Goal: Task Accomplishment & Management: Complete application form

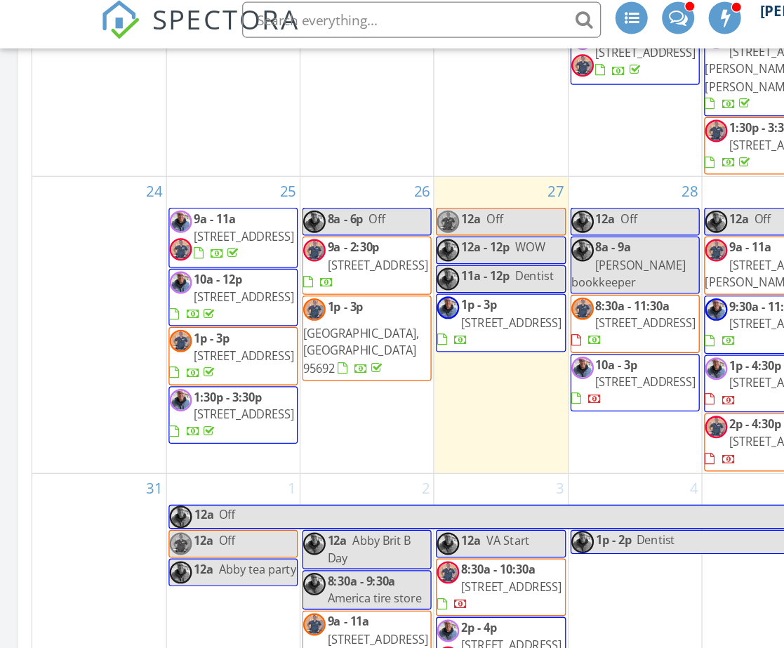
scroll to position [1234, 0]
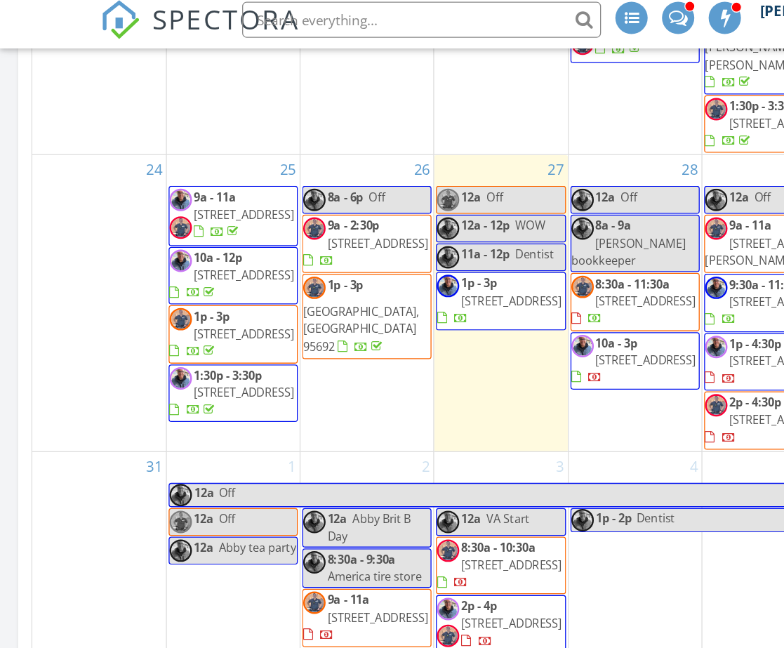
click at [380, 530] on div "3 12a VA Start 8:30a - 10:30a 9086 Cerro Vista Dr, El Dorado Hills 95762 2p - 4…" at bounding box center [392, 461] width 104 height 200
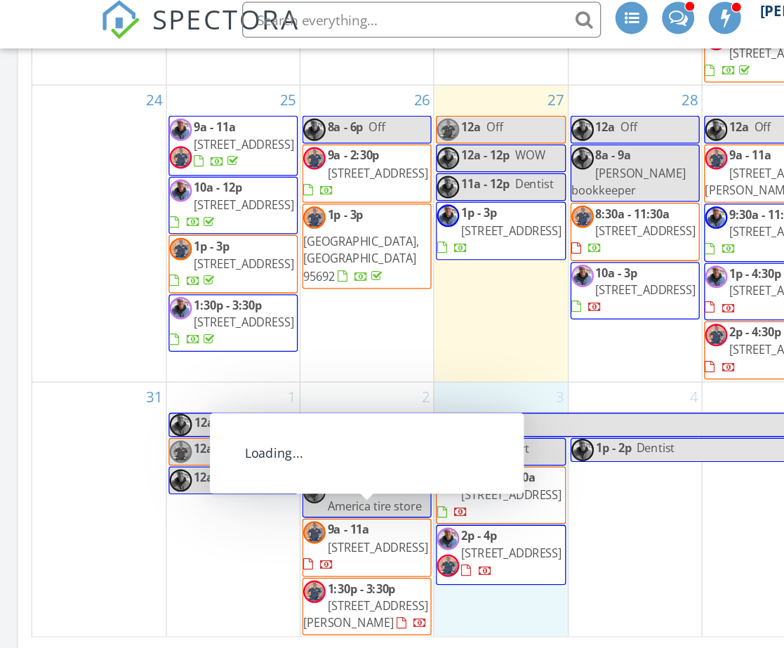
scroll to position [1851, 0]
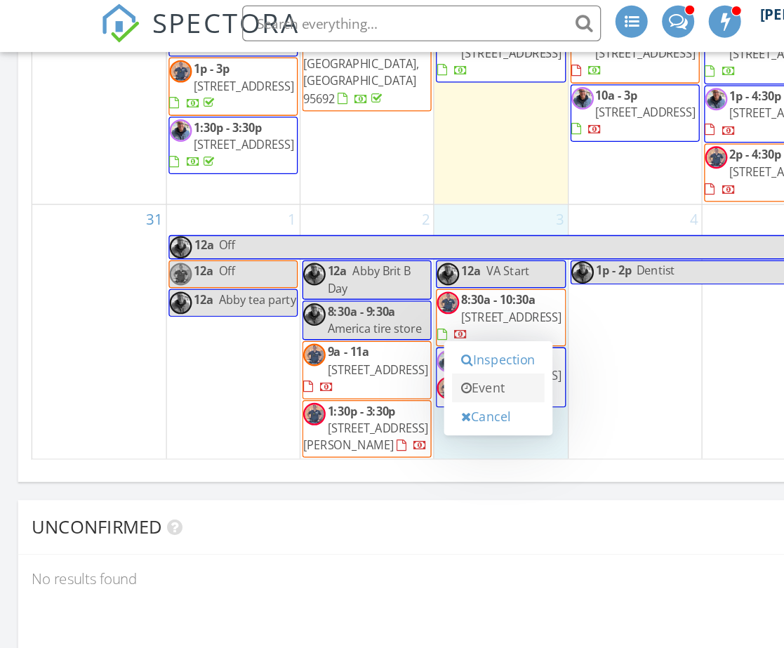
click at [386, 300] on link "Event" at bounding box center [390, 307] width 72 height 22
select select "8"
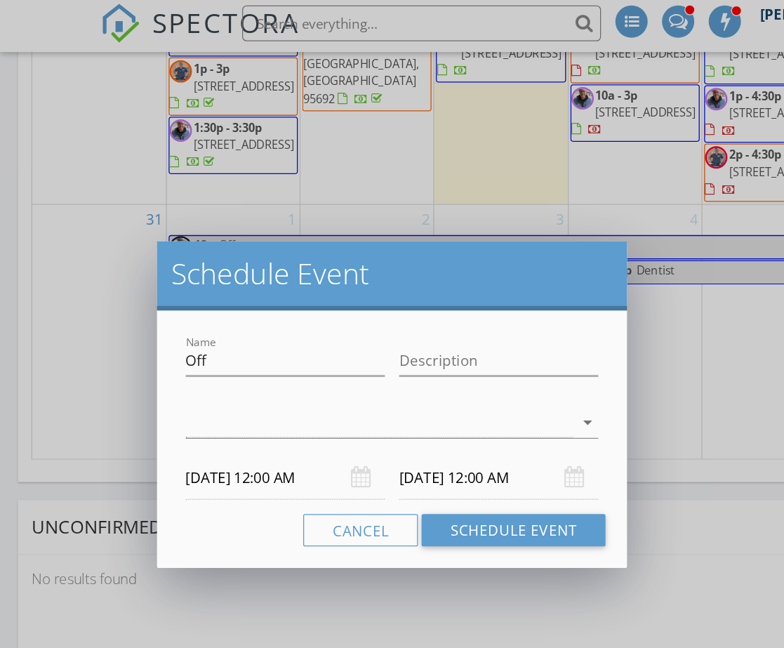
click at [233, 373] on input "09/03/2025 12:00 AM" at bounding box center [223, 378] width 156 height 34
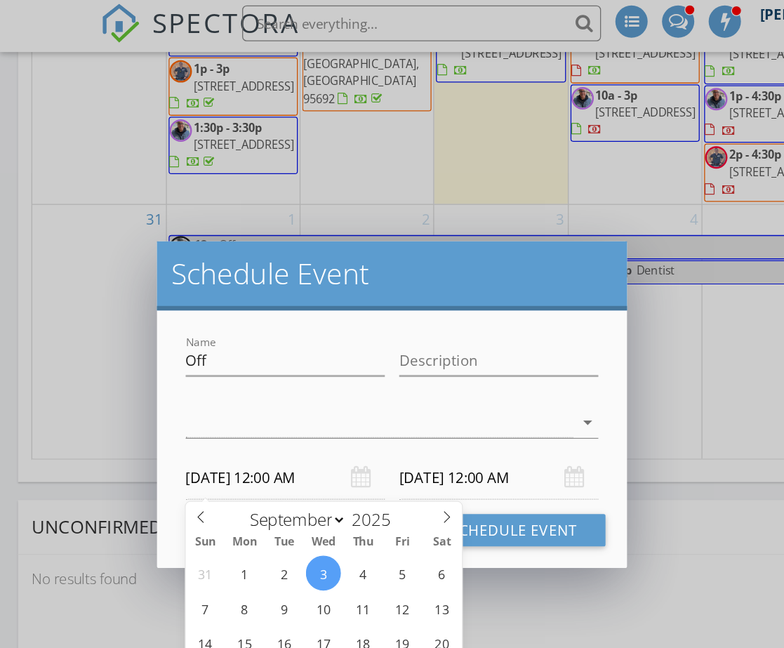
type input "09/03/2025 12:00 PM"
click at [359, 372] on input "09/04/2025 12:00 PM" at bounding box center [390, 378] width 156 height 34
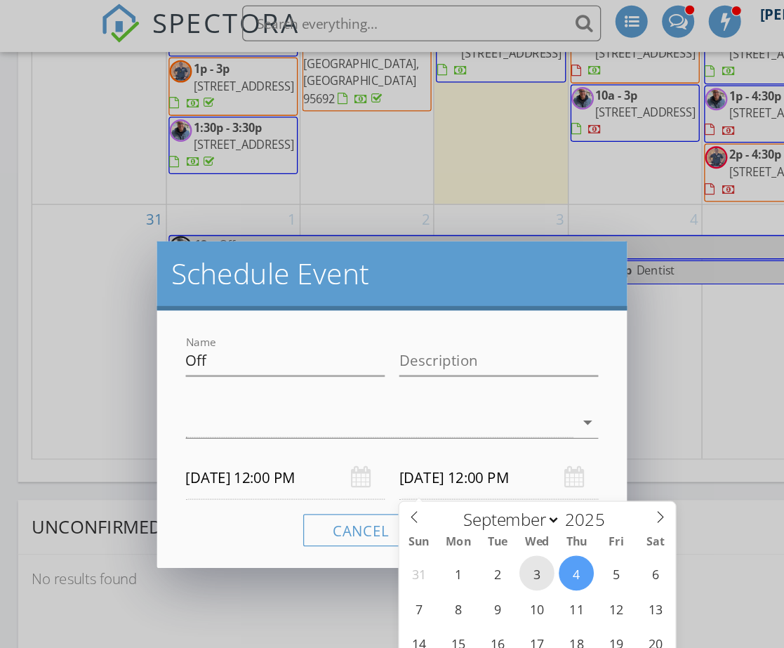
type input "09/03/2025 12:00 PM"
type input "01"
type input "09/03/2025 1:00 PM"
click at [391, 603] on span at bounding box center [394, 610] width 10 height 14
type input "02"
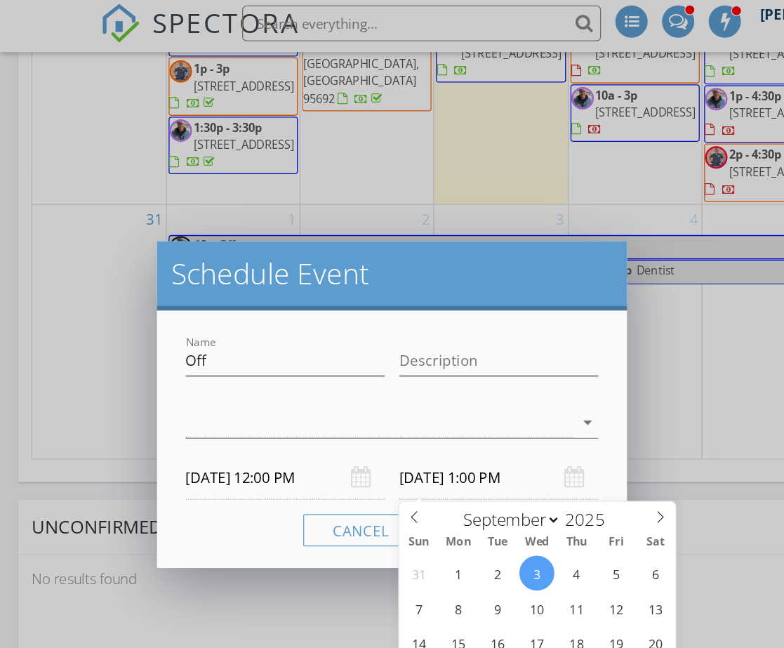
type input "09/03/2025 2:00 PM"
click at [391, 603] on span at bounding box center [394, 610] width 10 height 14
type input "03"
type input "09/03/2025 3:00 PM"
click at [391, 603] on span at bounding box center [394, 610] width 10 height 14
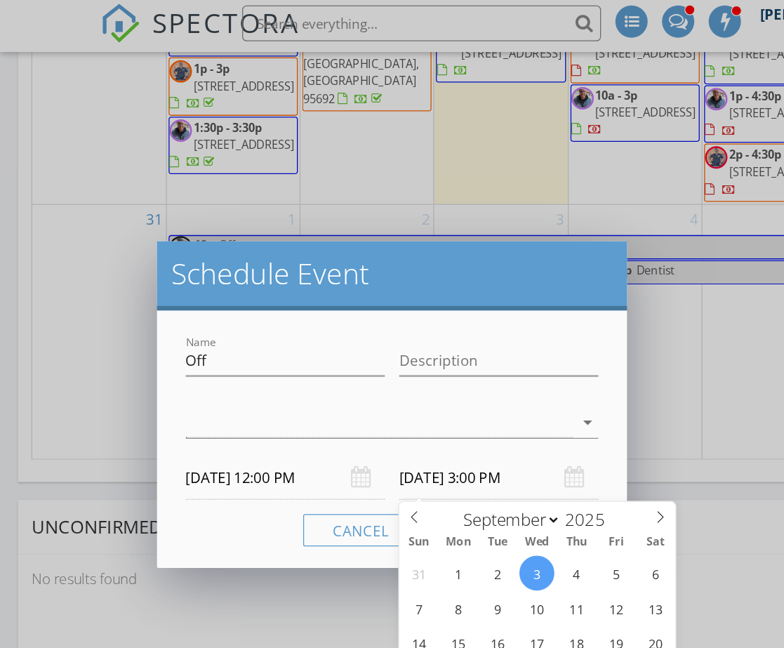
click at [206, 406] on div "Cancel Schedule Event" at bounding box center [307, 418] width 334 height 25
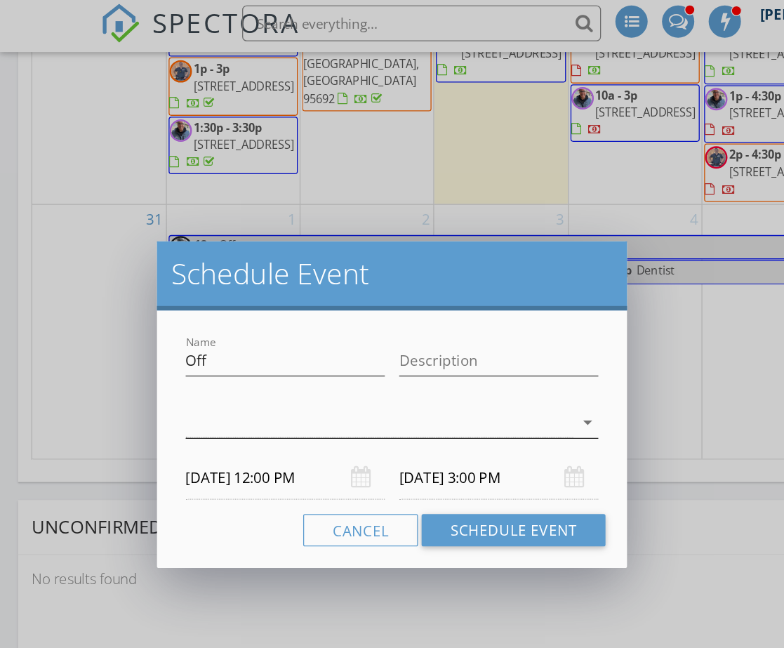
click at [196, 328] on div at bounding box center [296, 334] width 303 height 23
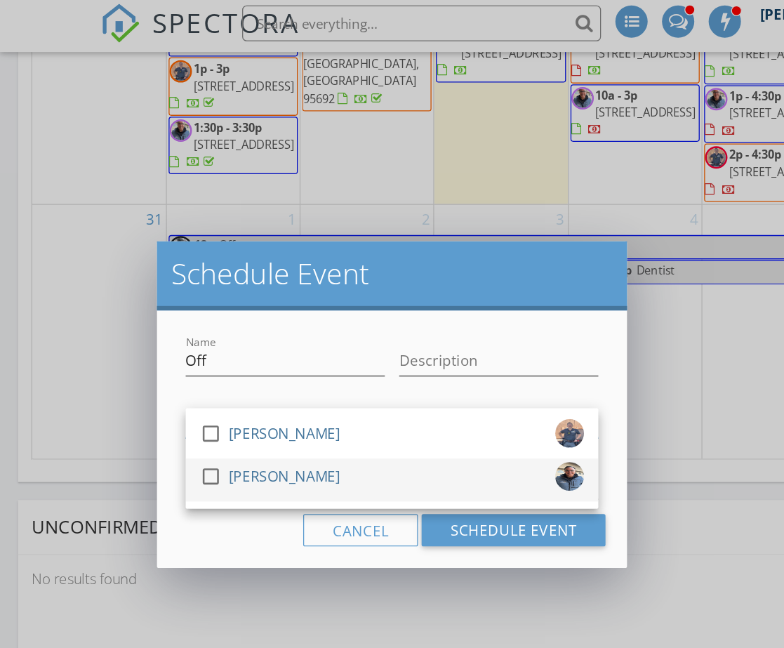
click at [169, 371] on div at bounding box center [165, 377] width 24 height 24
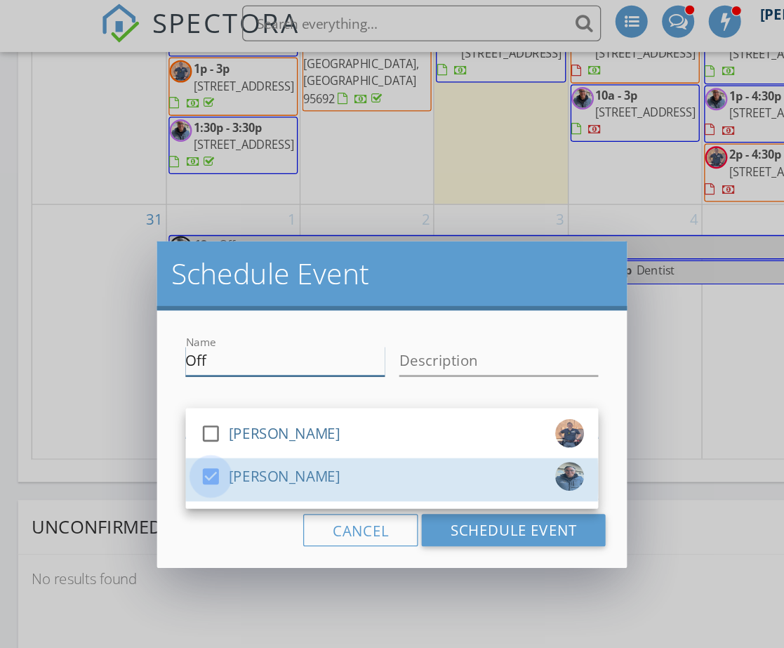
click at [184, 282] on input "Off" at bounding box center [223, 286] width 156 height 23
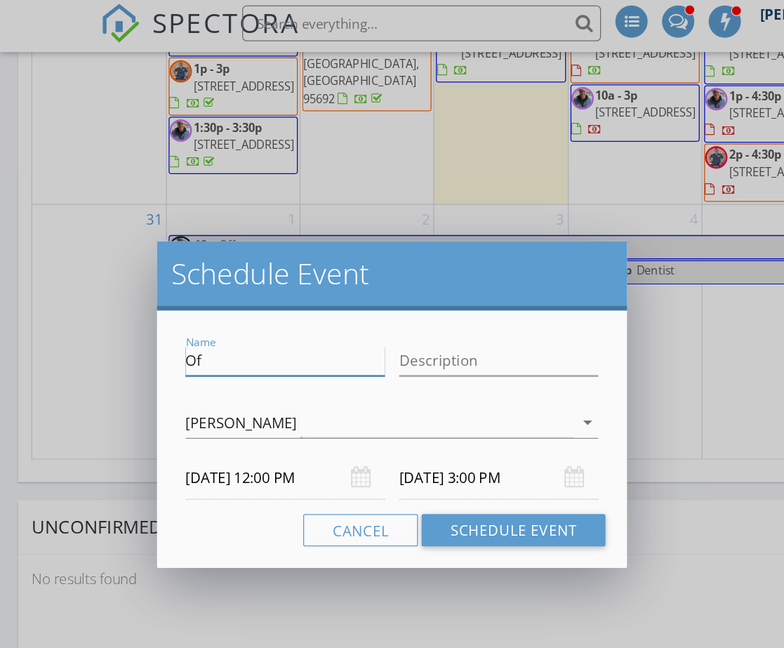
type input "O"
type input "Diana Pena"
click at [331, 372] on input "09/03/2025 3:00 PM" at bounding box center [390, 378] width 156 height 34
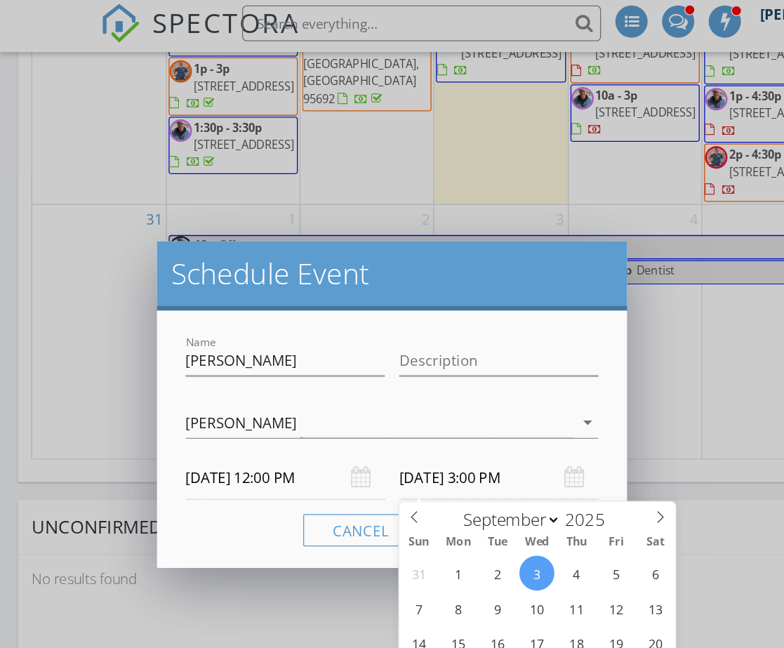
type input "04"
type input "09/03/2025 4:00 PM"
click at [394, 605] on span at bounding box center [394, 610] width 10 height 14
type input "05"
type input "09/03/2025 5:00 PM"
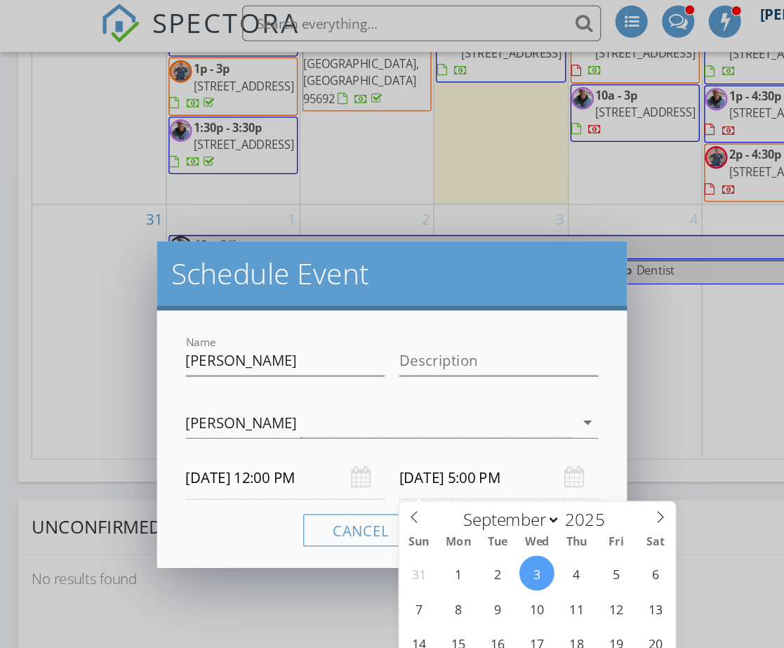
click at [394, 605] on span at bounding box center [394, 610] width 10 height 14
type input "04"
type input "09/03/2025 4:00 PM"
click at [396, 617] on span at bounding box center [394, 624] width 10 height 14
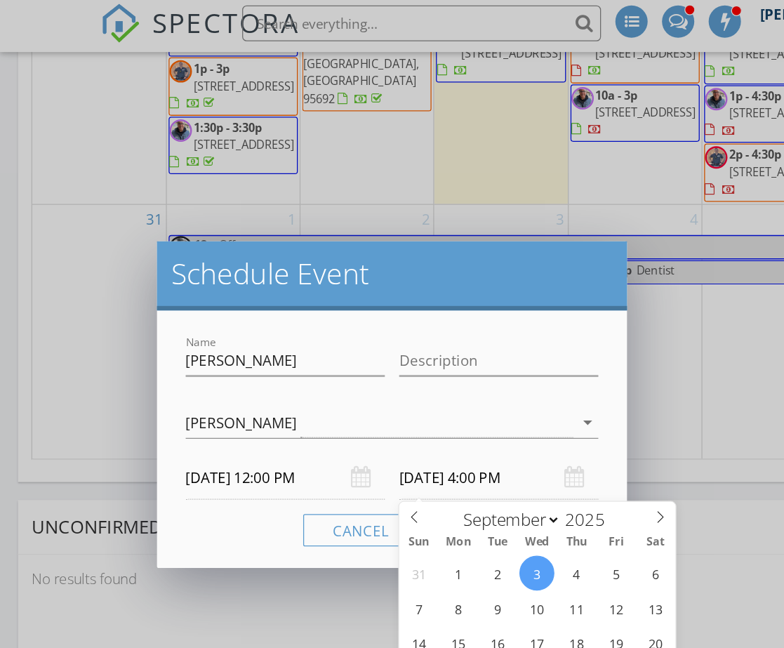
type input "03"
type input "09/03/2025 3:00 PM"
type input "02"
type input "09/03/2025 2:00 PM"
click at [396, 617] on span at bounding box center [394, 624] width 10 height 14
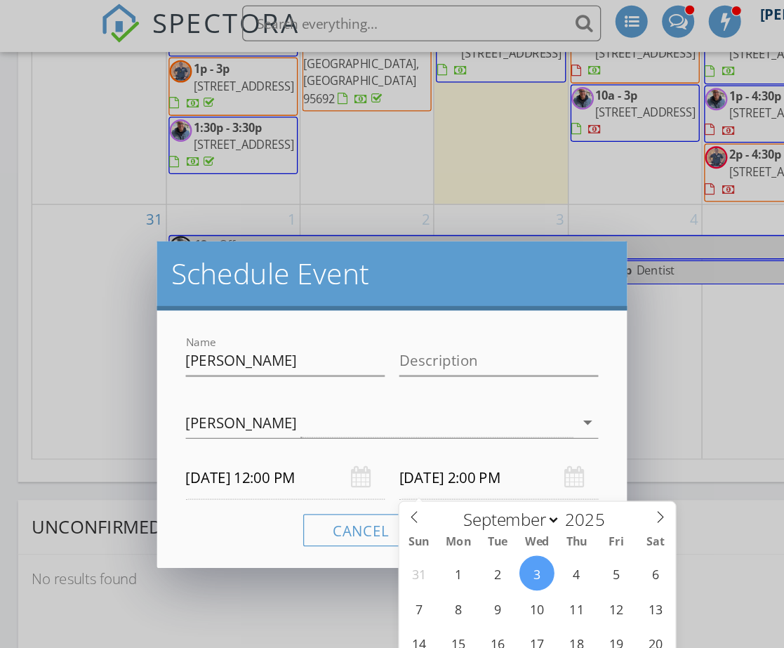
click at [235, 407] on div "Cancel Schedule Event" at bounding box center [307, 418] width 334 height 25
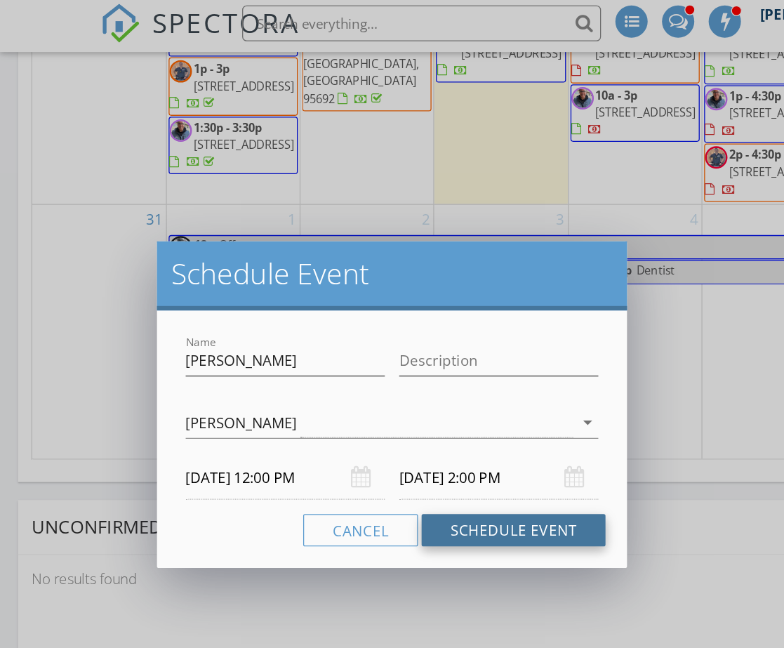
click at [388, 408] on button "Schedule Event" at bounding box center [402, 418] width 144 height 25
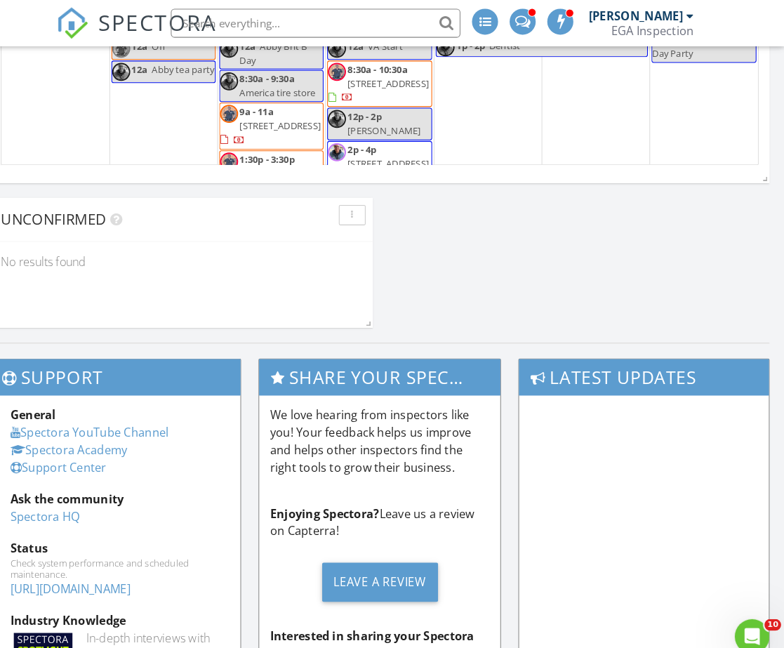
scroll to position [7, 7]
